Goal: Information Seeking & Learning: Learn about a topic

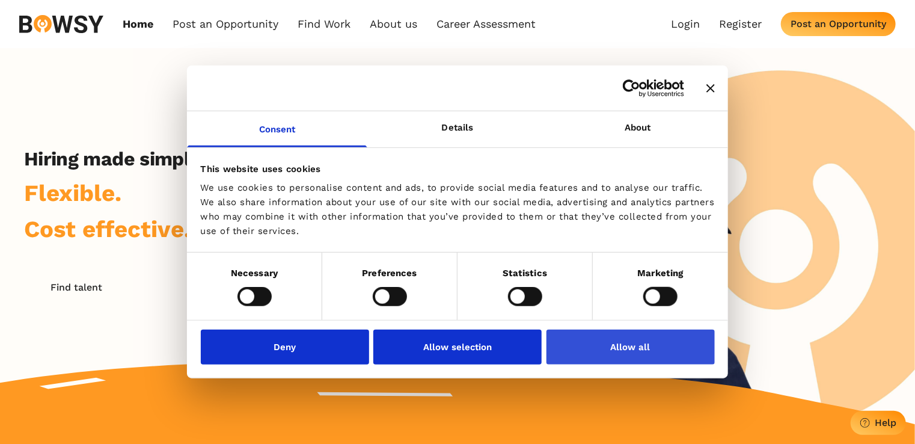
click at [626, 355] on button "Allow all" at bounding box center [630, 346] width 168 height 35
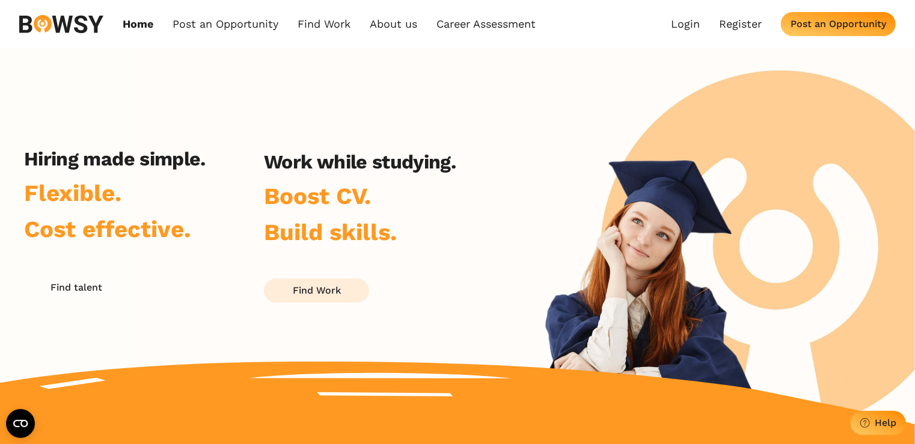
click at [346, 299] on button "Find Work" at bounding box center [316, 290] width 105 height 24
click at [406, 26] on link "About us" at bounding box center [393, 23] width 47 height 13
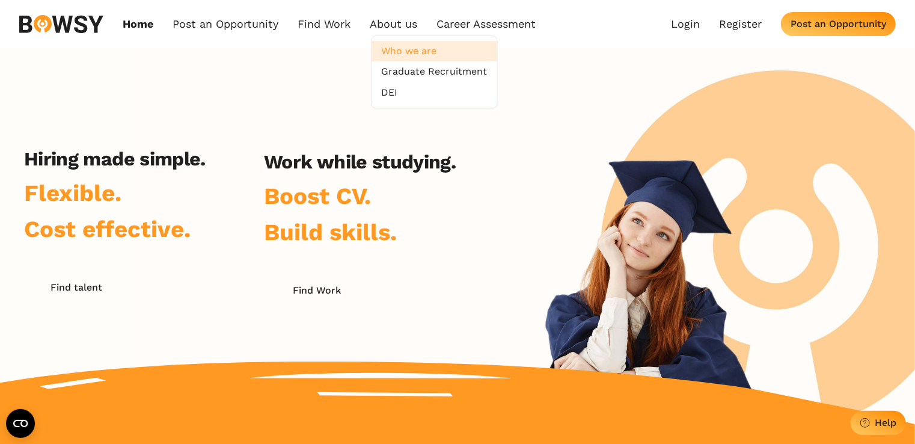
click at [414, 55] on link "Who we are" at bounding box center [434, 51] width 125 height 20
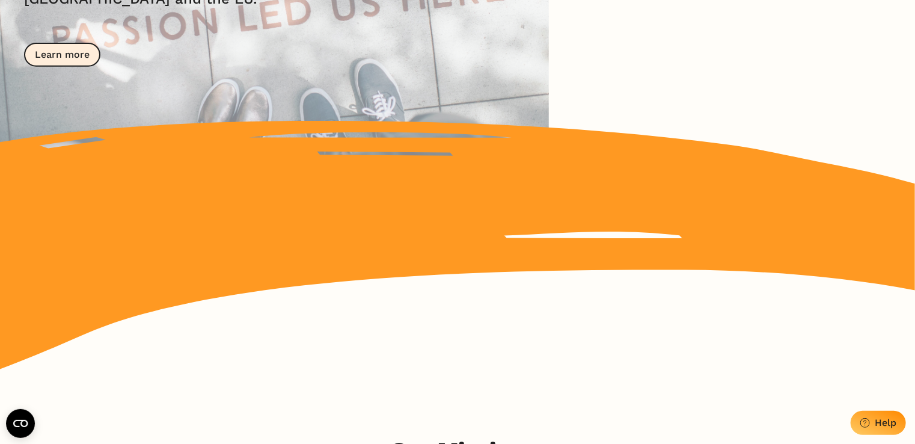
click at [66, 66] on button "Learn more" at bounding box center [62, 55] width 76 height 24
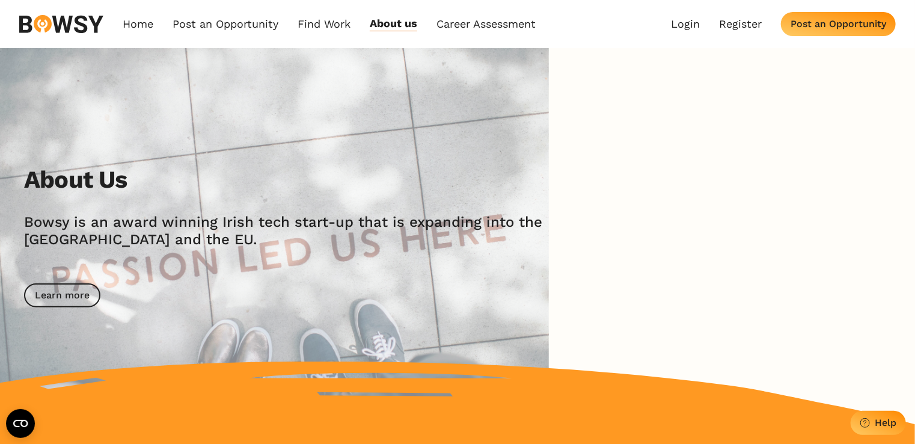
click at [317, 32] on div "Home Post an Opportunity Bowsy Projects Post Work Find Work How it Works Regist…" at bounding box center [277, 24] width 516 height 18
click at [325, 25] on link "Find Work" at bounding box center [324, 24] width 53 height 14
click at [327, 49] on link "How it Works" at bounding box center [346, 51] width 95 height 20
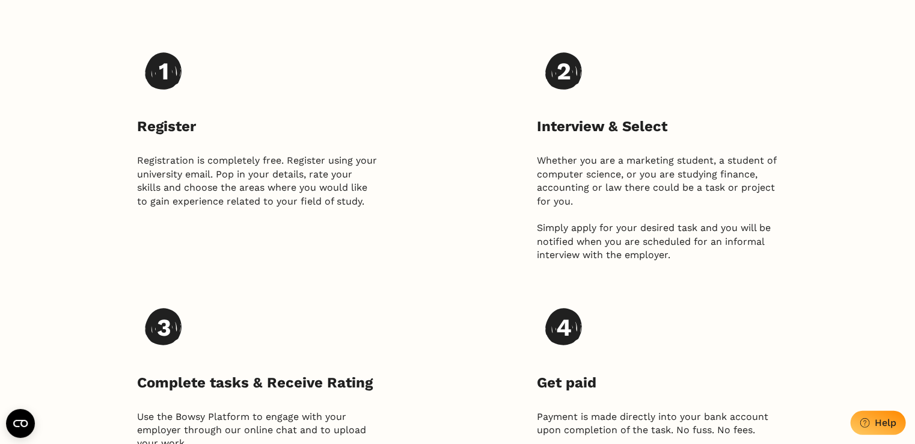
scroll to position [661, 0]
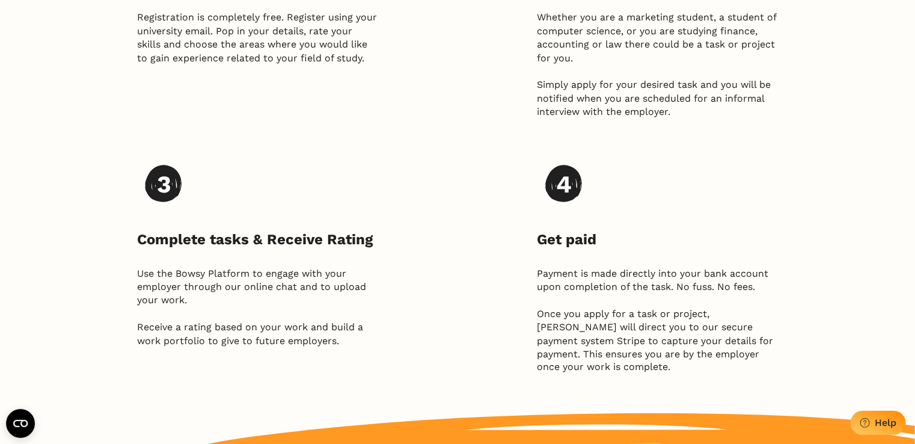
scroll to position [782, 0]
